Goal: Check status: Check status

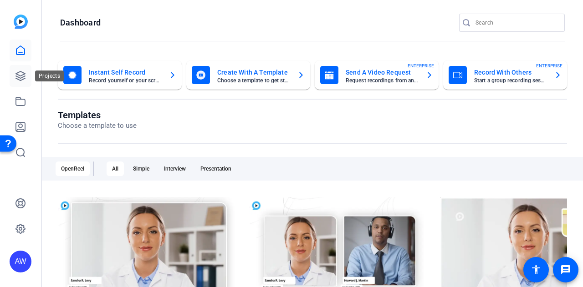
click at [18, 72] on icon at bounding box center [20, 76] width 9 height 9
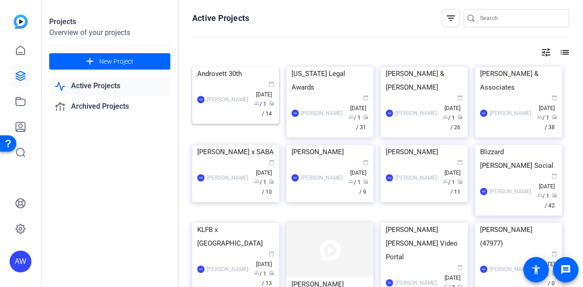
click at [228, 67] on img at bounding box center [235, 67] width 87 height 0
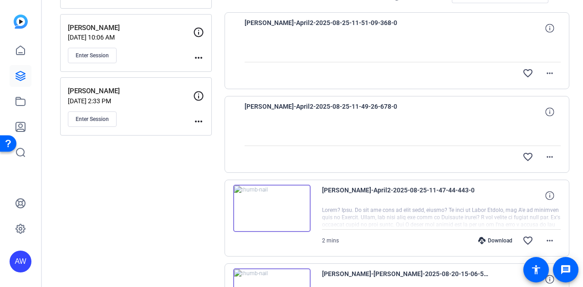
scroll to position [189, 0]
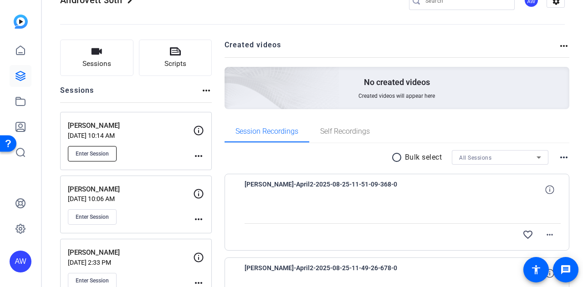
click at [92, 150] on span "Enter Session" at bounding box center [92, 153] width 33 height 7
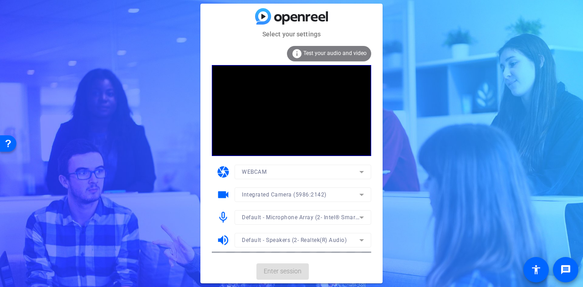
click at [374, 195] on mat-card-content "info Test your audio and video camera WEBCAM videocam Integrated Camera (5986:2…" at bounding box center [291, 149] width 182 height 221
click at [290, 267] on span "Enter session" at bounding box center [283, 272] width 38 height 10
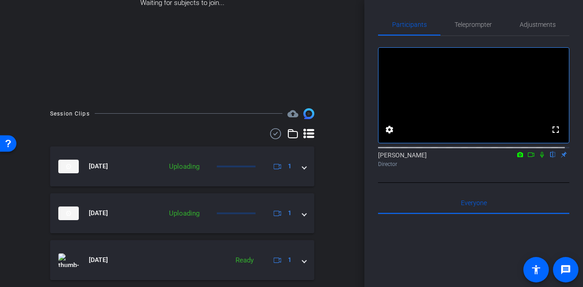
scroll to position [189, 0]
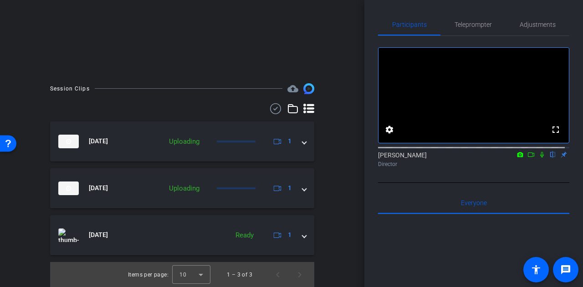
click at [336, 153] on div "Session Clips cloud_upload Aug 25, 2025 Uploading 1 Aug 25, 2025 Uploading 1 Au…" at bounding box center [182, 185] width 319 height 204
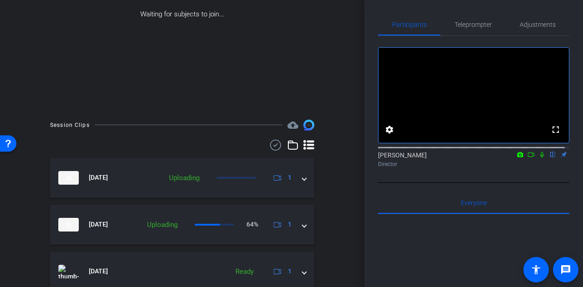
scroll to position [152, 0]
click at [335, 210] on div "Session Clips cloud_upload Aug 25, 2025 Uploading 1 Aug 25, 2025 Uploading 65% …" at bounding box center [182, 223] width 319 height 204
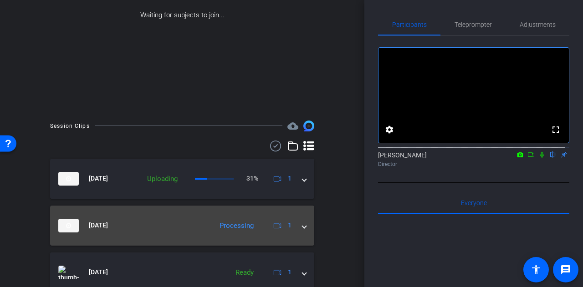
click at [223, 221] on div "Processing" at bounding box center [236, 226] width 43 height 10
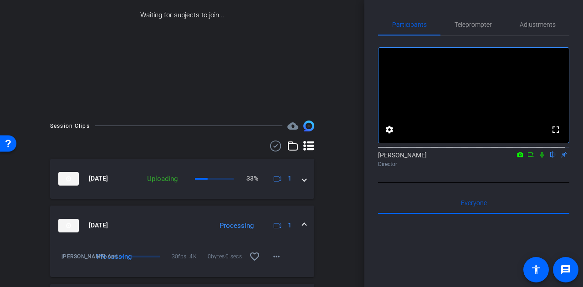
click at [336, 225] on div "Session Clips cloud_upload Aug 25, 2025 Uploading 33% 1 Aug 25, 2025 Processing…" at bounding box center [182, 239] width 319 height 236
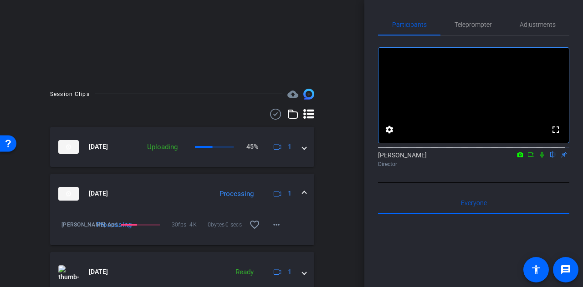
scroll to position [184, 0]
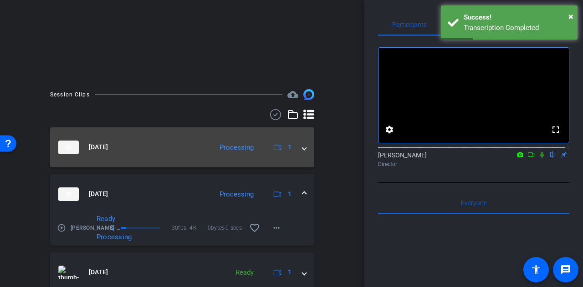
click at [169, 136] on mat-expansion-panel-header "Aug 25, 2025 Processing 1" at bounding box center [182, 148] width 264 height 40
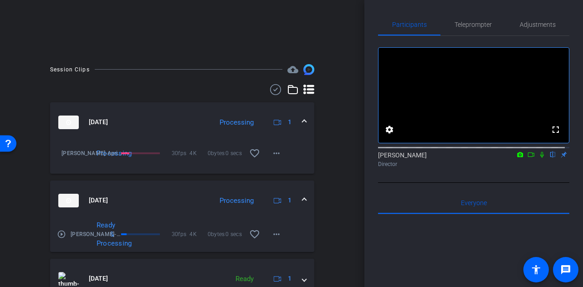
scroll to position [217, 0]
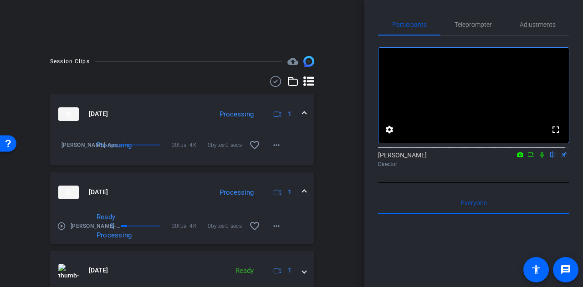
click at [149, 186] on mat-panel-title "Aug 25, 2025" at bounding box center [132, 193] width 149 height 14
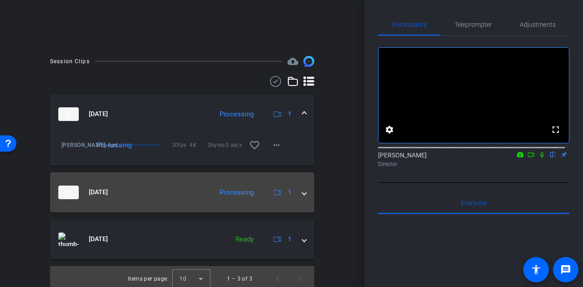
click at [168, 187] on mat-panel-title "Aug 25, 2025" at bounding box center [132, 193] width 149 height 14
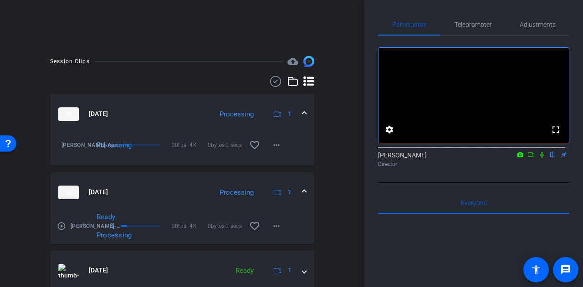
click at [177, 185] on mat-expansion-panel-header "Aug 25, 2025 Processing 1" at bounding box center [182, 193] width 264 height 40
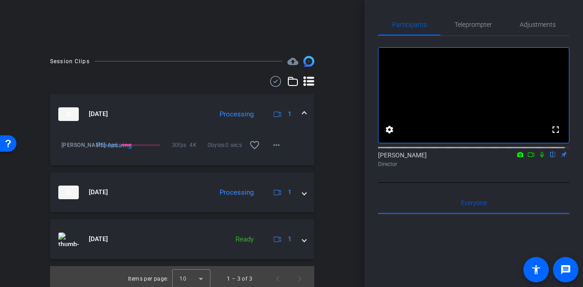
click at [327, 224] on div "Session Clips cloud_upload Aug 25, 2025 Processing 1 Rusty Hardin-April2-2025-0…" at bounding box center [182, 174] width 319 height 236
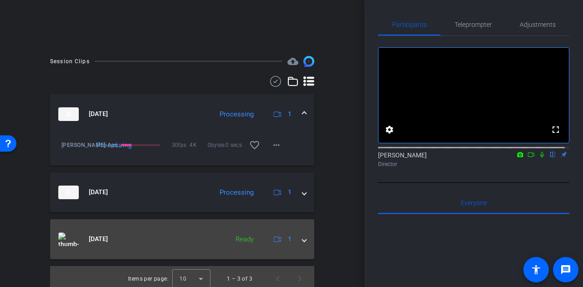
click at [221, 240] on div "Aug 25, 2025 Ready 1" at bounding box center [180, 240] width 244 height 14
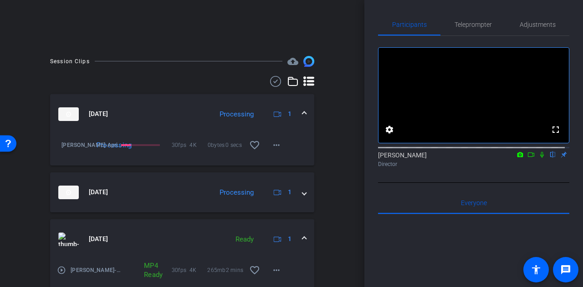
click at [188, 228] on mat-expansion-panel-header "Aug 25, 2025 Ready 1" at bounding box center [182, 240] width 264 height 40
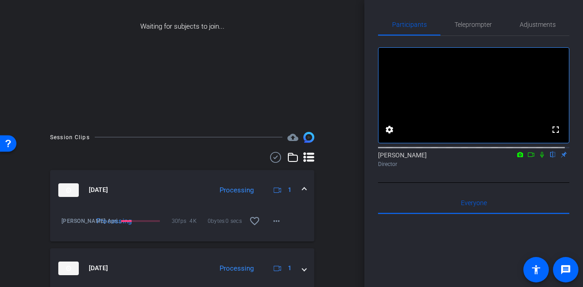
scroll to position [139, 0]
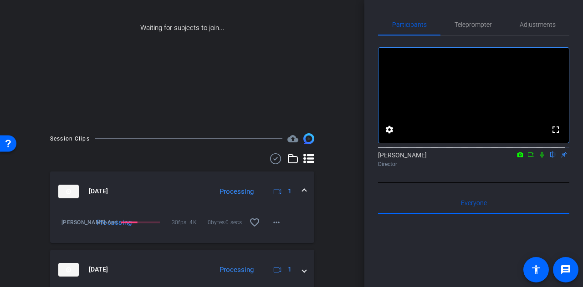
click at [172, 189] on mat-panel-title "Aug 25, 2025" at bounding box center [132, 192] width 149 height 14
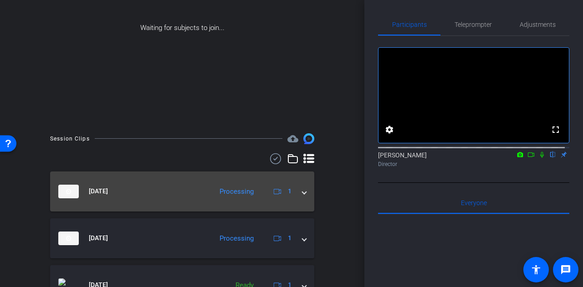
click at [165, 185] on mat-panel-title "Aug 25, 2025" at bounding box center [132, 192] width 149 height 14
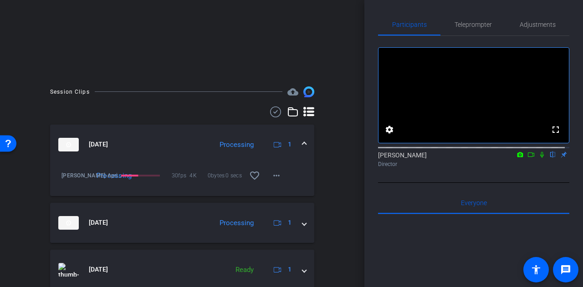
scroll to position [187, 0]
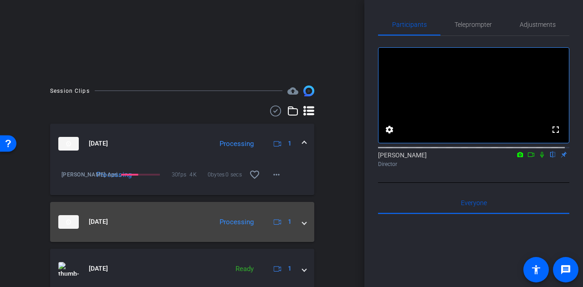
click at [188, 219] on mat-panel-title "Aug 25, 2025" at bounding box center [132, 222] width 149 height 14
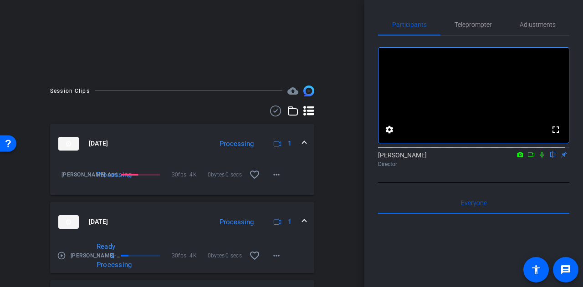
click at [173, 217] on mat-panel-title "Aug 25, 2025" at bounding box center [132, 222] width 149 height 14
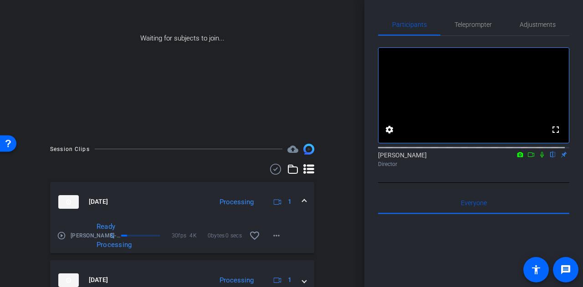
scroll to position [0, 0]
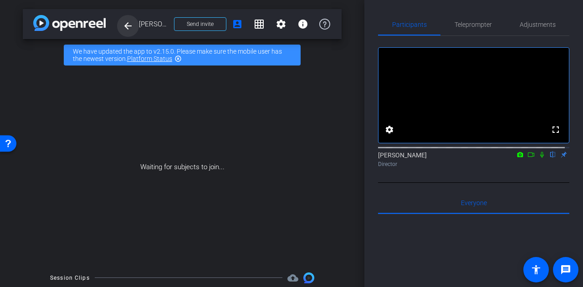
click at [124, 26] on mat-icon "arrow_back" at bounding box center [128, 25] width 11 height 11
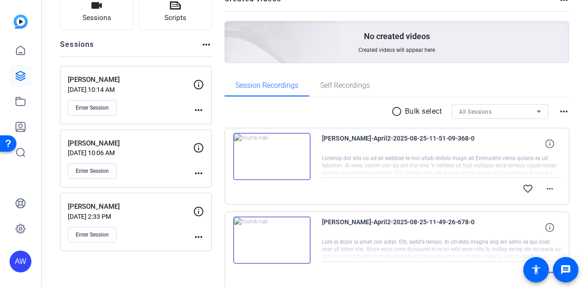
scroll to position [88, 0]
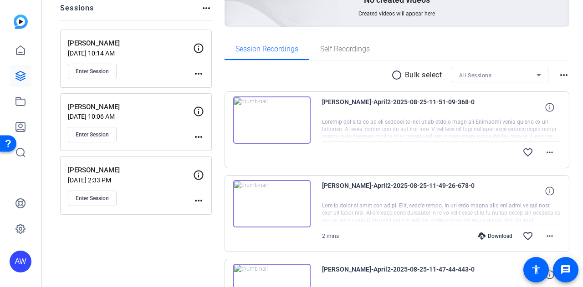
scroll to position [108, 0]
